Goal: Find contact information: Find contact information

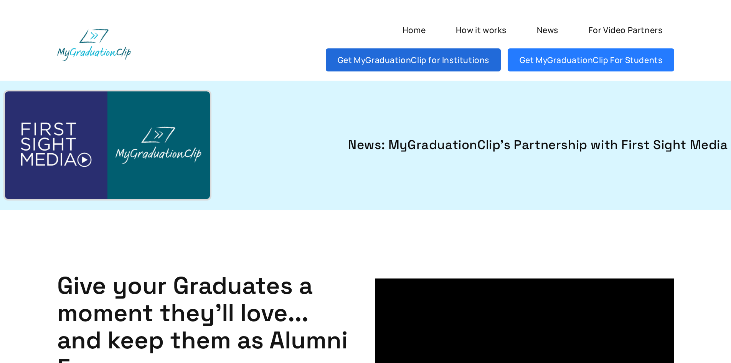
click at [469, 68] on link "Get MyGraduationClip for Institutions" at bounding box center [413, 59] width 175 height 23
